Goal: Navigation & Orientation: Find specific page/section

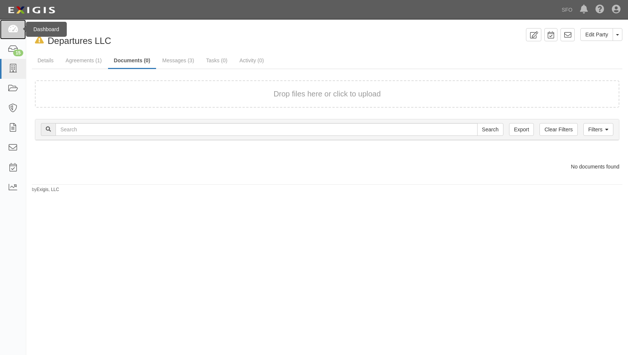
click at [17, 29] on icon at bounding box center [13, 29] width 11 height 9
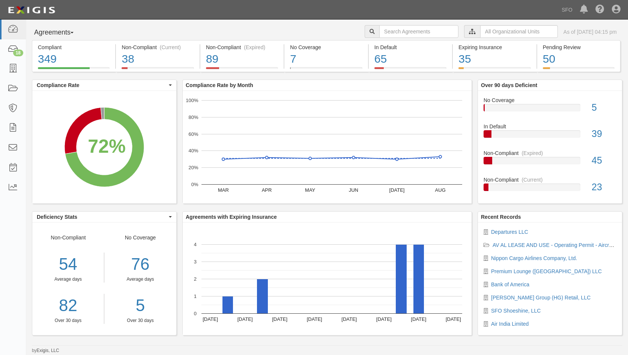
click at [50, 34] on button "Agreements" at bounding box center [60, 32] width 56 height 15
click at [56, 48] on link "Parties" at bounding box center [61, 48] width 59 height 10
